Goal: Book appointment/travel/reservation

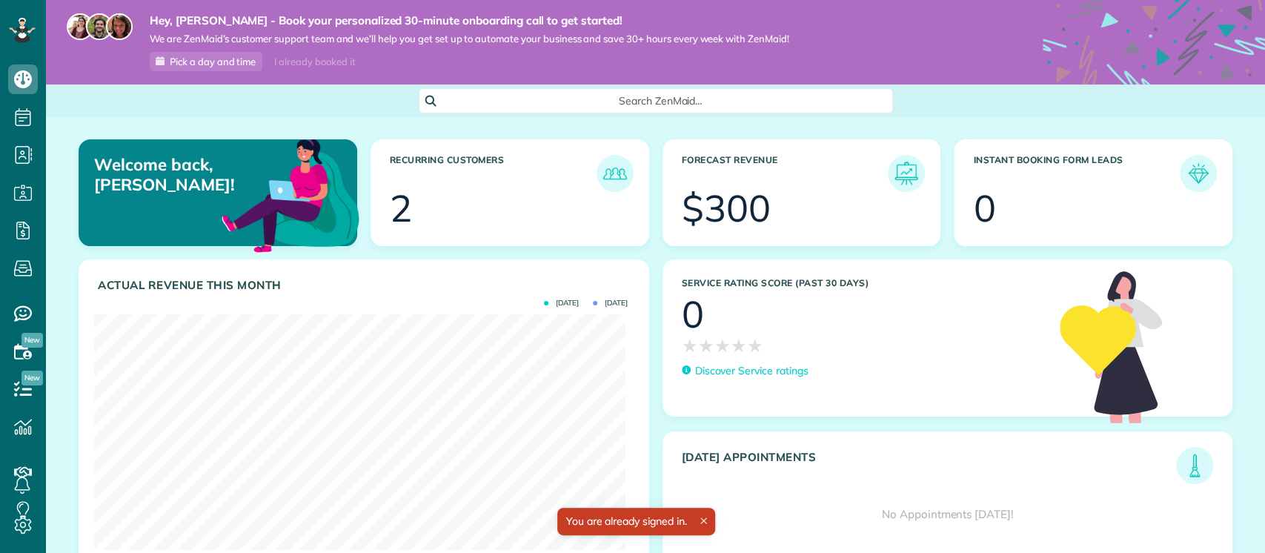
scroll to position [236, 532]
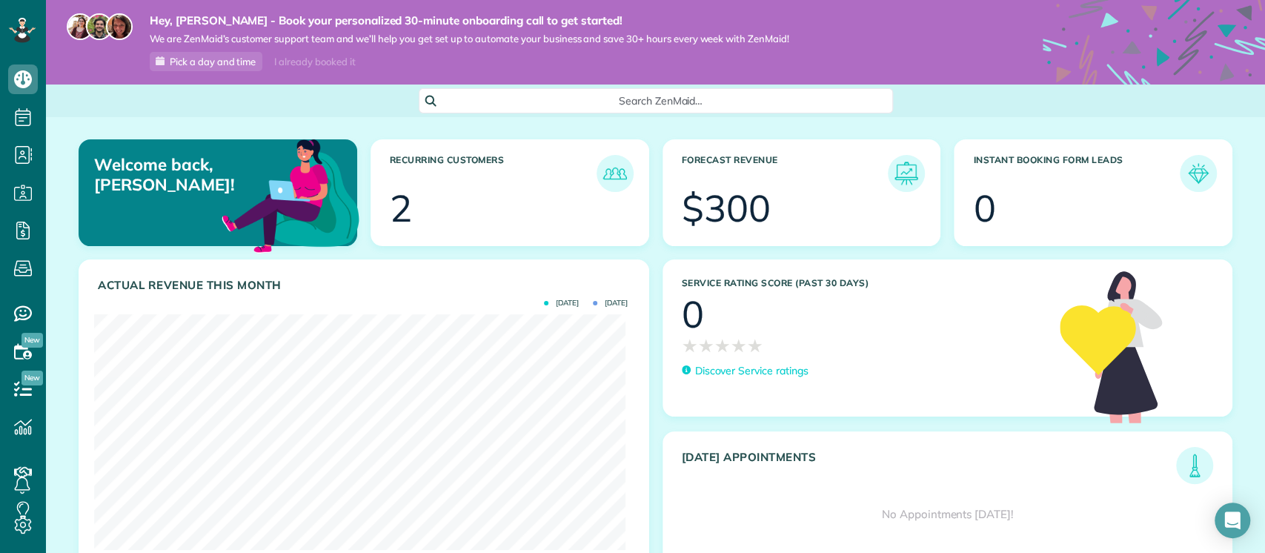
click at [397, 205] on div "2" at bounding box center [401, 208] width 22 height 37
click at [605, 176] on img at bounding box center [615, 173] width 34 height 34
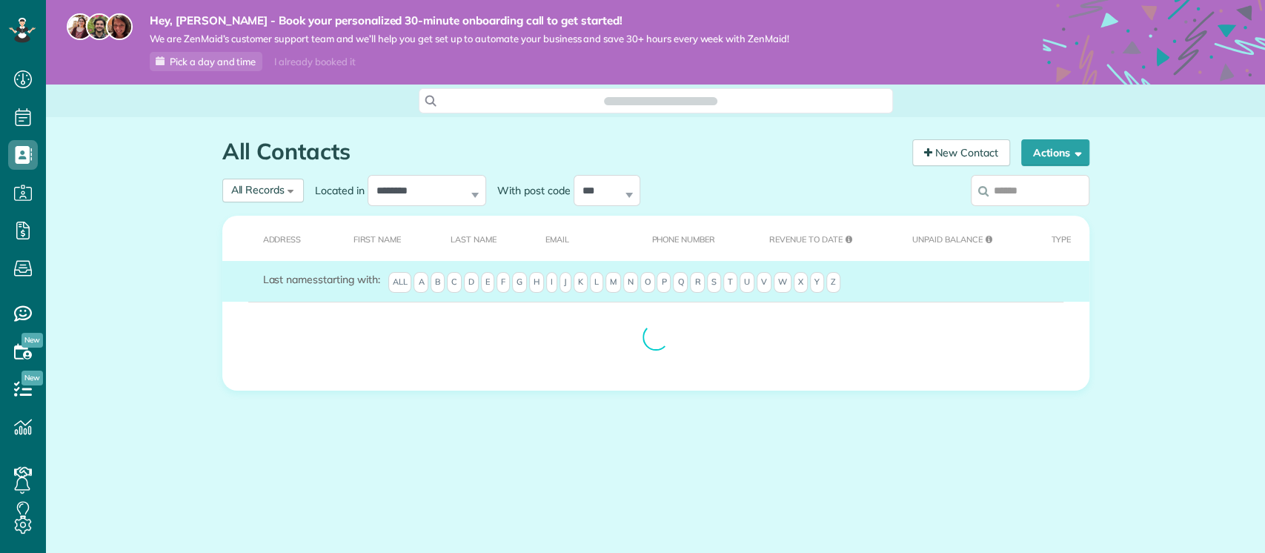
scroll to position [6, 6]
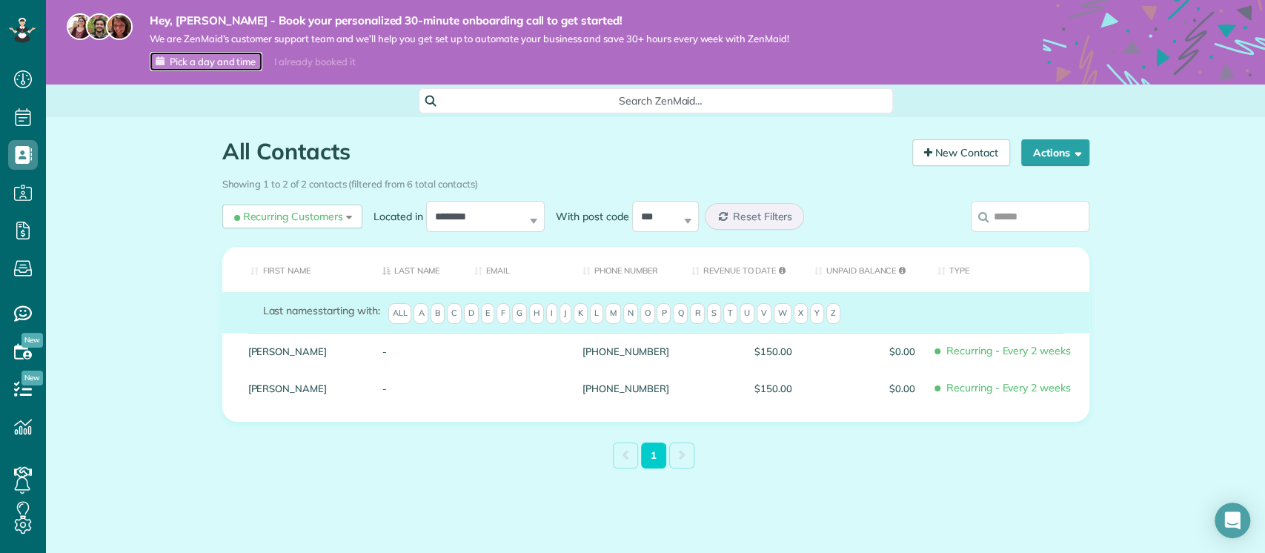
click at [182, 70] on link "Pick a day and time" at bounding box center [206, 61] width 113 height 19
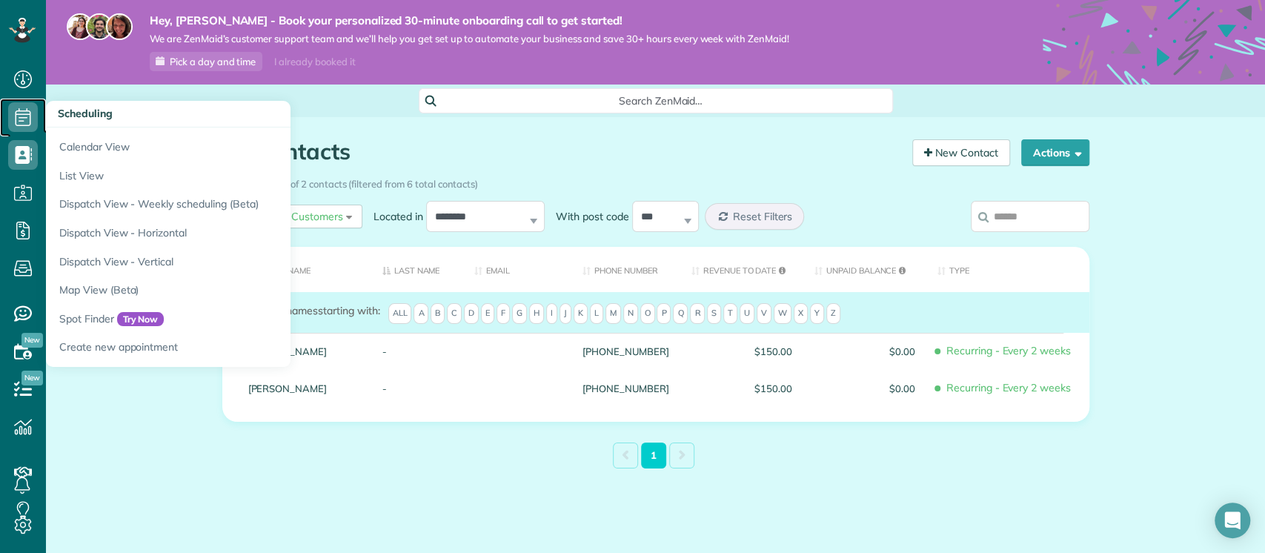
click at [23, 128] on icon at bounding box center [23, 117] width 30 height 30
